Goal: Transaction & Acquisition: Purchase product/service

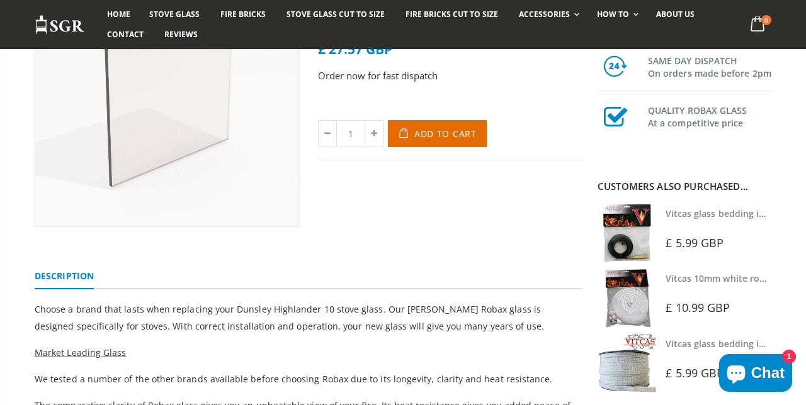
scroll to position [194, 0]
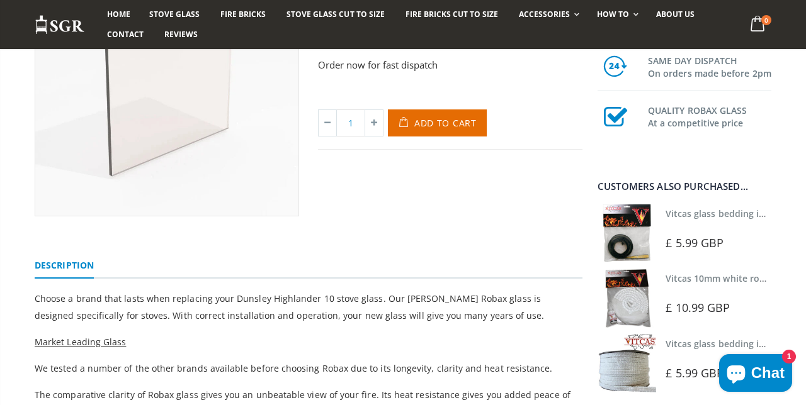
click at [711, 231] on div at bounding box center [719, 226] width 109 height 9
click at [719, 251] on span "£ 5.99 GBP" at bounding box center [694, 242] width 58 height 15
click at [637, 263] on img at bounding box center [626, 233] width 59 height 59
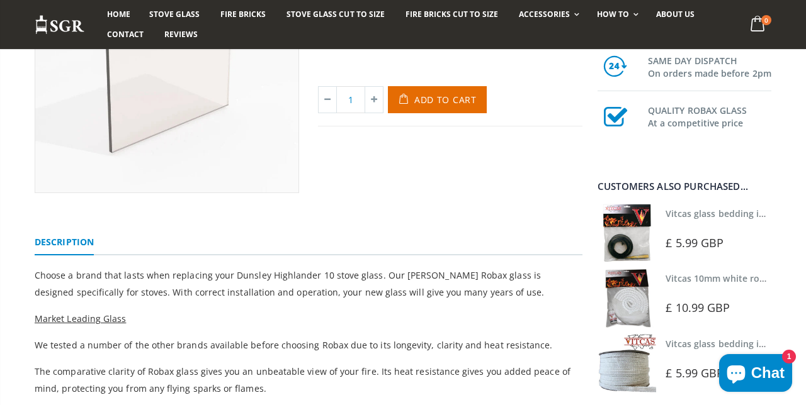
scroll to position [247, 0]
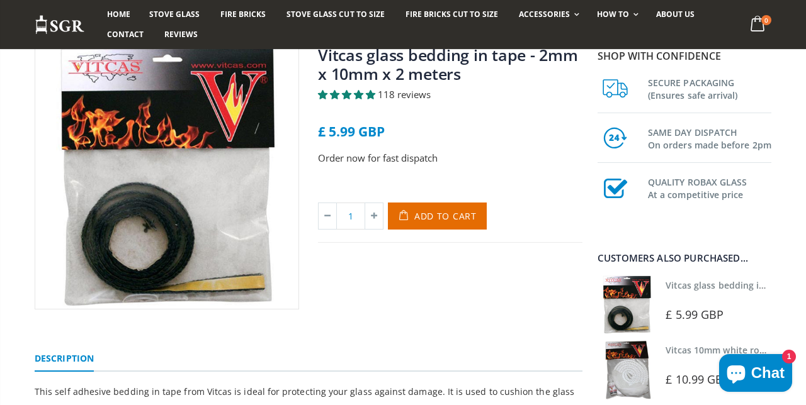
scroll to position [102, 0]
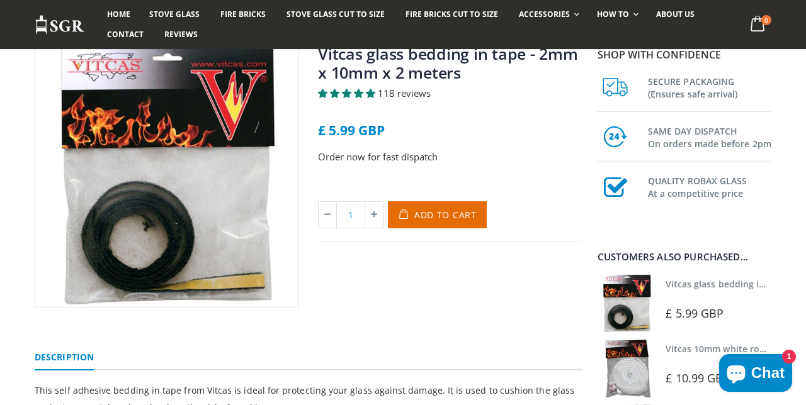
click at [457, 221] on span "Add to Cart" at bounding box center [445, 215] width 62 height 12
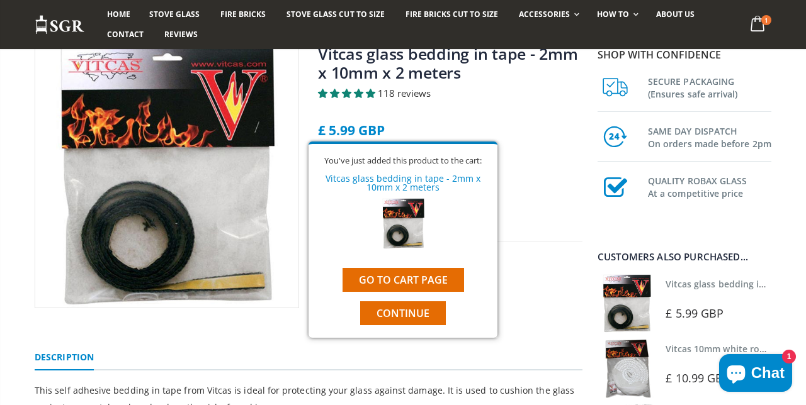
click at [444, 292] on link "Go to cart page" at bounding box center [402, 280] width 121 height 24
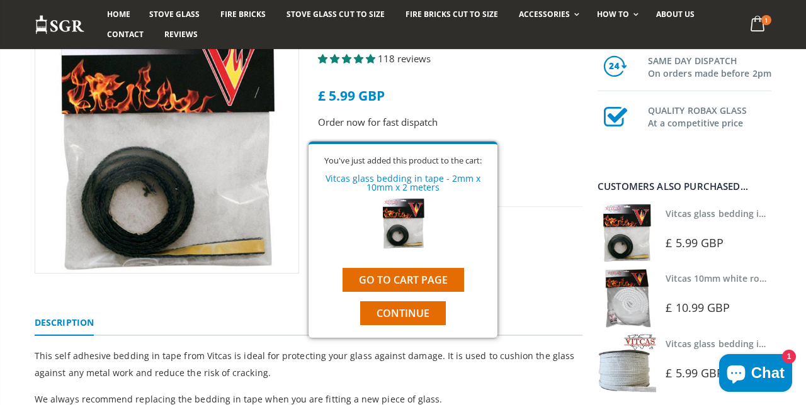
scroll to position [155, 0]
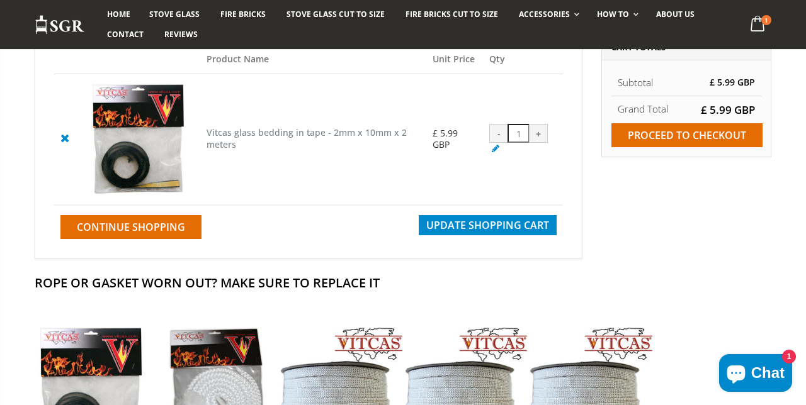
scroll to position [157, 0]
click at [726, 137] on input "Proceed to checkout" at bounding box center [686, 135] width 151 height 24
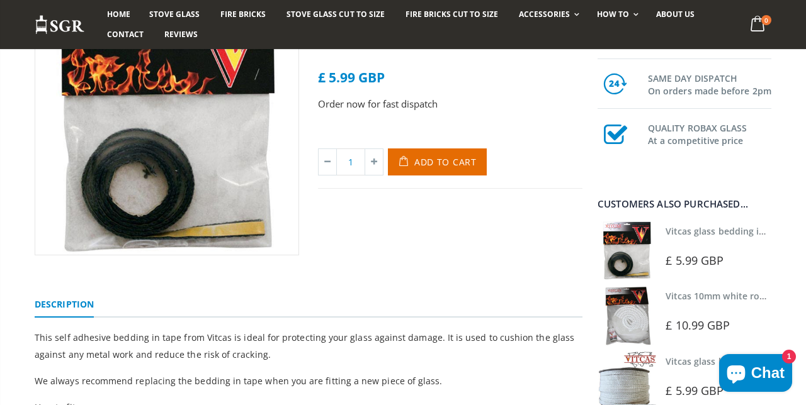
scroll to position [155, 0]
